Goal: Navigation & Orientation: Find specific page/section

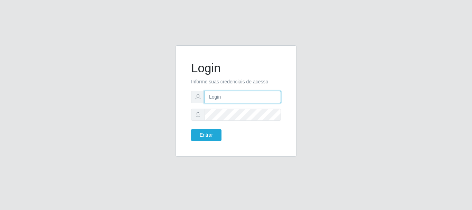
click at [221, 101] on input "text" at bounding box center [242, 97] width 76 height 12
type input "gerenciacaico@supermercadosqueiroz.com.br"
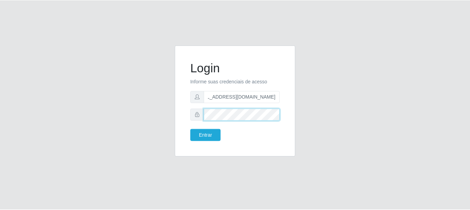
scroll to position [0, 0]
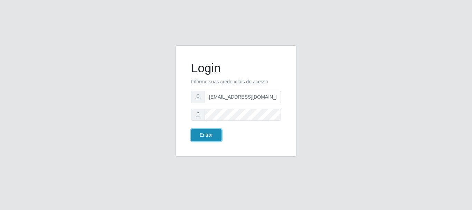
click at [207, 136] on button "Entrar" at bounding box center [206, 135] width 30 height 12
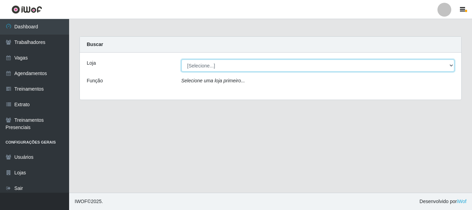
click at [449, 65] on select "[Selecione...] Supermercado Queiroz - Caicó" at bounding box center [317, 65] width 273 height 12
select select "512"
click at [181, 59] on select "[Selecione...] Supermercado Queiroz - Caicó" at bounding box center [317, 65] width 273 height 12
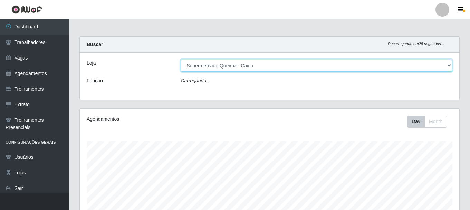
scroll to position [143, 380]
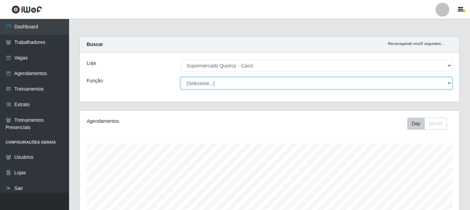
click at [449, 82] on select "[Selecione...] Embalador Embalador + Embalador ++" at bounding box center [317, 83] width 272 height 12
select select "1"
click at [181, 77] on select "[Selecione...] Embalador Embalador + Embalador ++" at bounding box center [317, 83] width 272 height 12
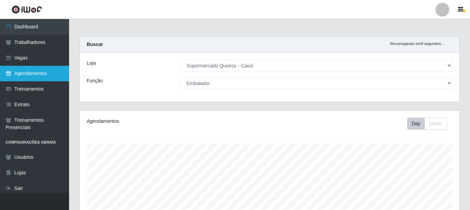
click at [32, 76] on link "Agendamentos" at bounding box center [34, 74] width 69 height 16
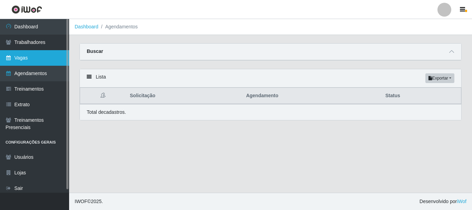
click at [22, 55] on link "Vagas" at bounding box center [34, 58] width 69 height 16
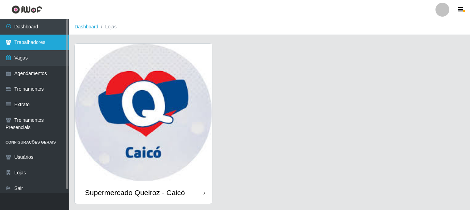
click at [33, 40] on link "Trabalhadores" at bounding box center [34, 43] width 69 height 16
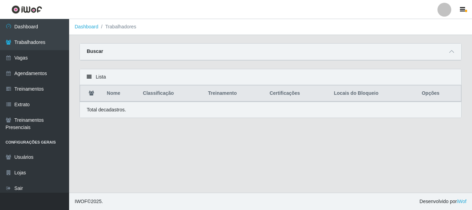
click at [89, 79] on icon at bounding box center [89, 76] width 5 height 5
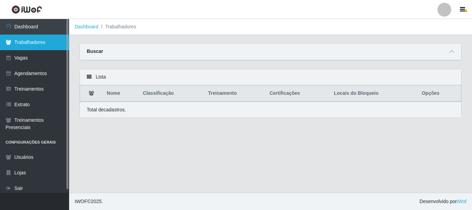
click at [35, 40] on link "Trabalhadores" at bounding box center [34, 43] width 69 height 16
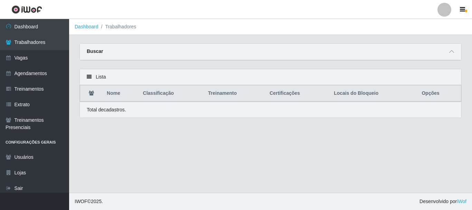
click at [114, 78] on div "Lista" at bounding box center [270, 77] width 381 height 16
click at [99, 50] on strong "Buscar" at bounding box center [95, 51] width 16 height 6
click at [454, 54] on span at bounding box center [451, 52] width 8 height 8
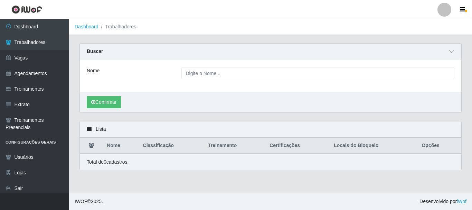
click at [91, 131] on icon at bounding box center [89, 128] width 5 height 5
click at [91, 130] on icon at bounding box center [89, 128] width 5 height 5
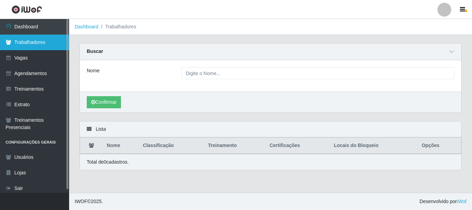
click at [35, 45] on link "Trabalhadores" at bounding box center [34, 43] width 69 height 16
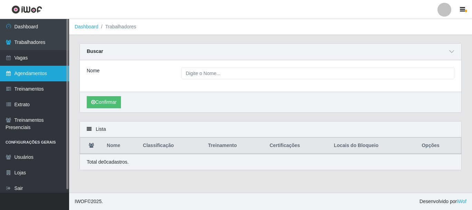
click at [27, 70] on link "Agendamentos" at bounding box center [34, 74] width 69 height 16
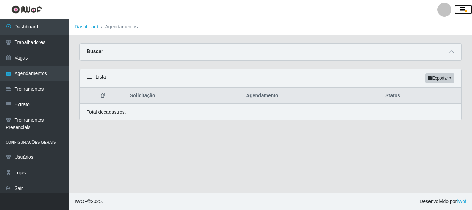
click at [463, 8] on icon "button" at bounding box center [462, 10] width 5 height 6
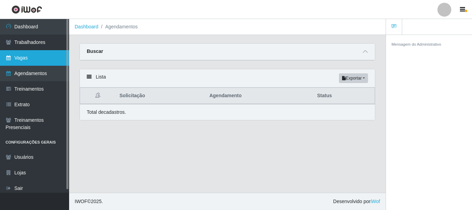
click at [26, 59] on link "Vagas" at bounding box center [34, 58] width 69 height 16
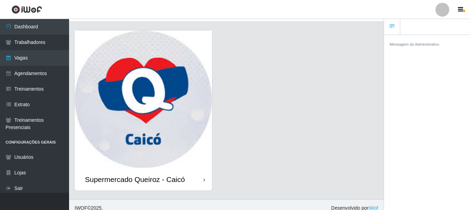
scroll to position [20, 0]
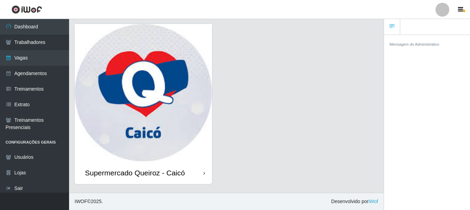
click at [118, 112] on img at bounding box center [143, 92] width 137 height 137
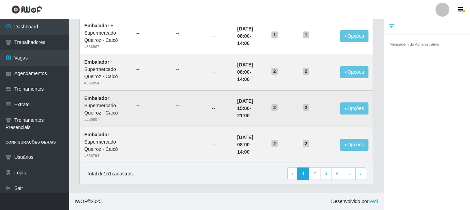
scroll to position [485, 0]
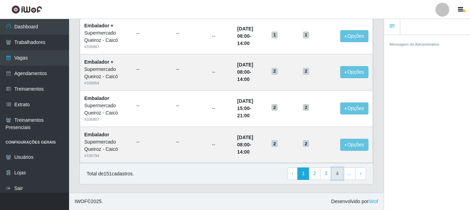
click at [338, 174] on link "4" at bounding box center [338, 173] width 12 height 12
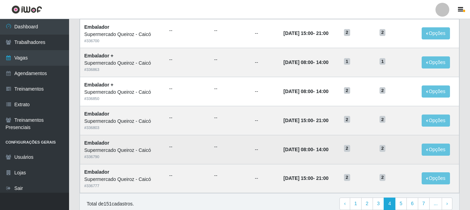
scroll to position [376, 0]
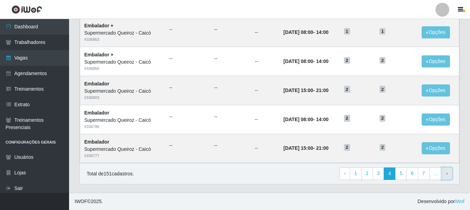
click at [447, 173] on span "›" at bounding box center [447, 173] width 2 height 6
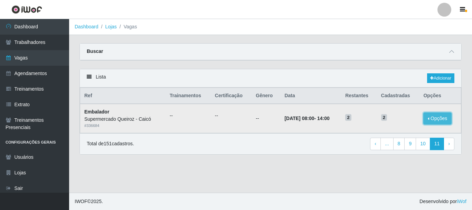
click at [440, 116] on button "Opções" at bounding box center [437, 118] width 28 height 12
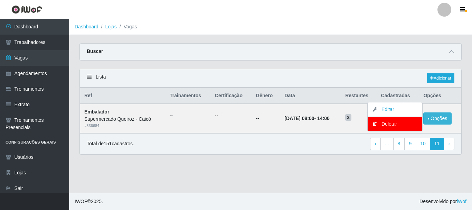
click at [287, 177] on main "Dashboard Lojas Vagas Carregando... Buscar Início em Término em Função [Selecio…" at bounding box center [270, 105] width 403 height 173
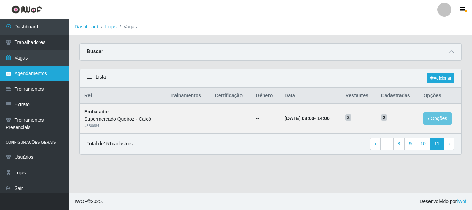
click at [21, 74] on link "Agendamentos" at bounding box center [34, 74] width 69 height 16
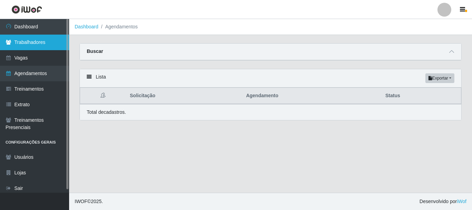
click at [41, 44] on link "Trabalhadores" at bounding box center [34, 43] width 69 height 16
